Goal: Check status: Check status

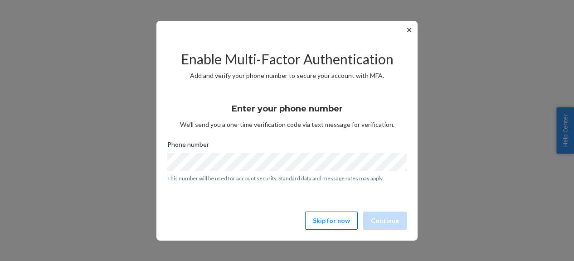
click at [318, 220] on button "Skip for now" at bounding box center [331, 221] width 53 height 18
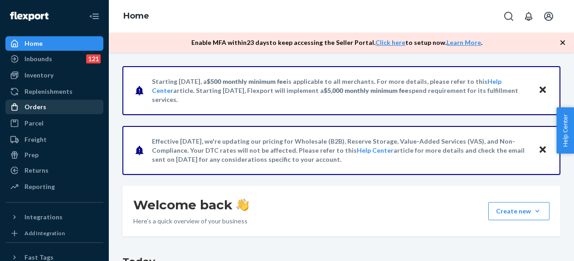
click at [41, 102] on div "Orders" at bounding box center [35, 106] width 22 height 9
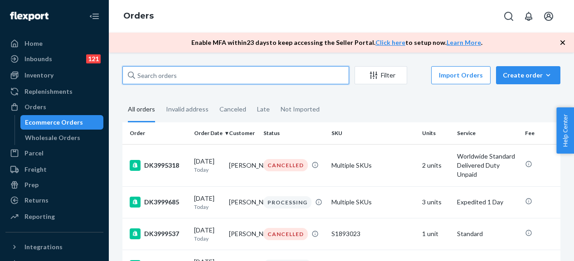
click at [214, 74] on input "text" at bounding box center [235, 75] width 227 height 18
paste input "DK3969023"
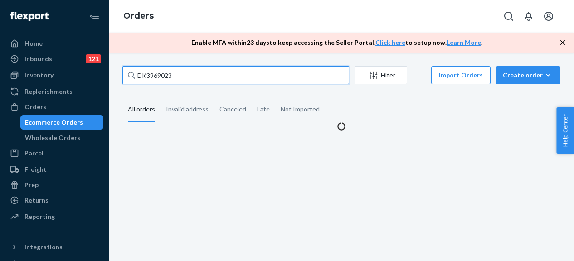
type input "DK3969023"
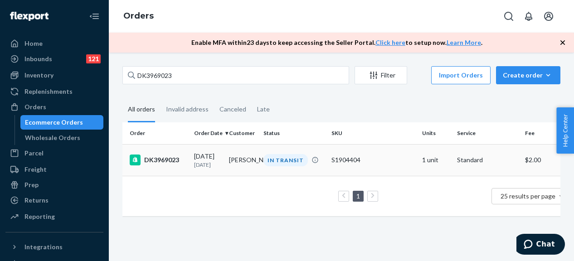
click at [176, 166] on div "DK3969023" at bounding box center [158, 160] width 57 height 11
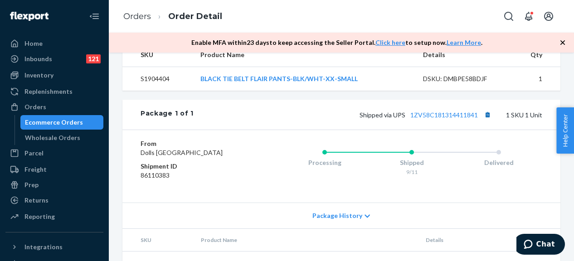
scroll to position [317, 0]
click at [482, 120] on button "Copy tracking number" at bounding box center [488, 114] width 12 height 12
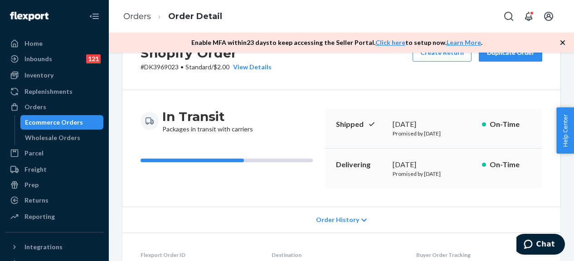
scroll to position [0, 0]
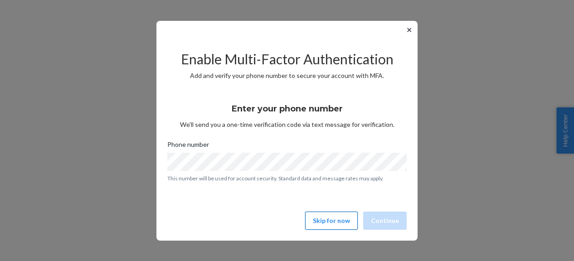
click at [330, 221] on button "Skip for now" at bounding box center [331, 221] width 53 height 18
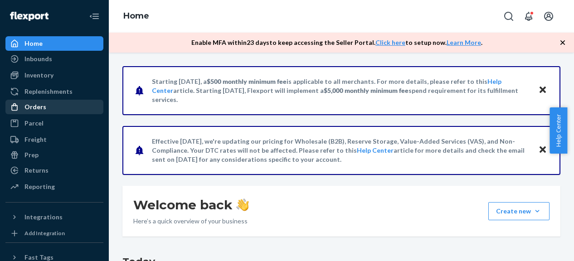
click at [42, 108] on div "Orders" at bounding box center [35, 106] width 22 height 9
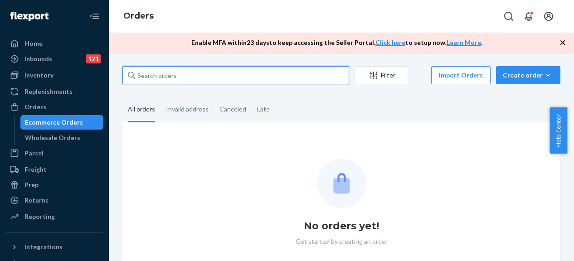
click at [198, 72] on input "text" at bounding box center [235, 75] width 227 height 18
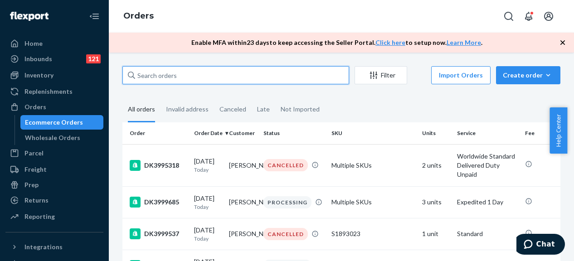
paste input "DK3964195"
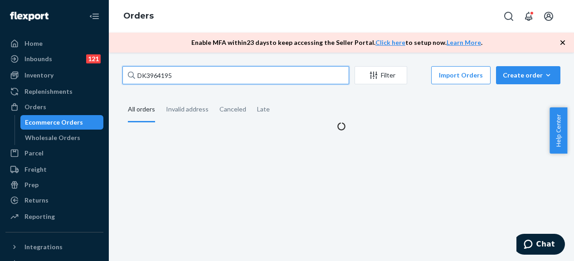
type input "DK3964195"
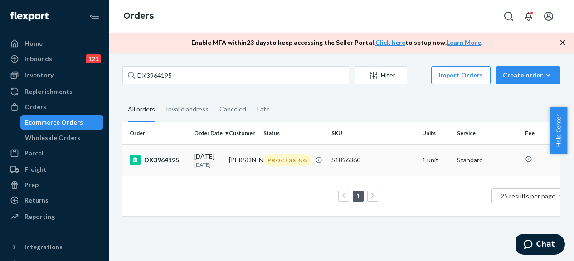
click at [173, 166] on div "DK3964195" at bounding box center [158, 160] width 57 height 11
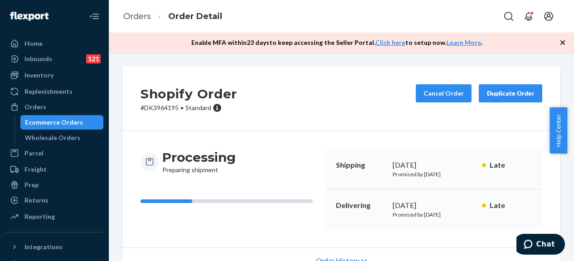
click at [45, 121] on div "Ecommerce Orders" at bounding box center [54, 122] width 58 height 9
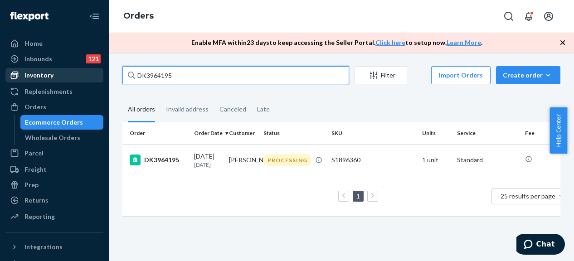
drag, startPoint x: 192, startPoint y: 78, endPoint x: 11, endPoint y: 72, distance: 181.1
click at [11, 72] on div "Home Inbounds 121 Shipping Plans Problems 121 Inventory Products Replenishments…" at bounding box center [287, 130] width 574 height 261
paste input "72916"
type input "DK3972916"
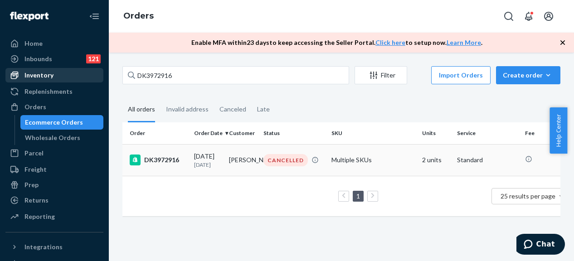
click at [179, 165] on div "DK3972916" at bounding box center [158, 160] width 57 height 11
